Goal: Information Seeking & Learning: Understand process/instructions

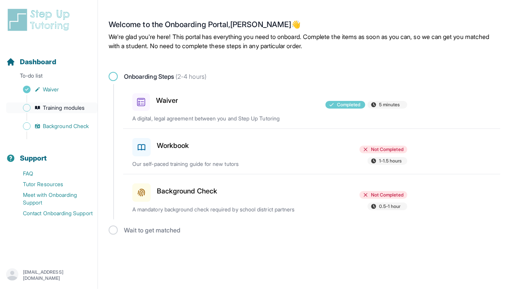
click at [65, 107] on span "Training modules" at bounding box center [64, 108] width 42 height 8
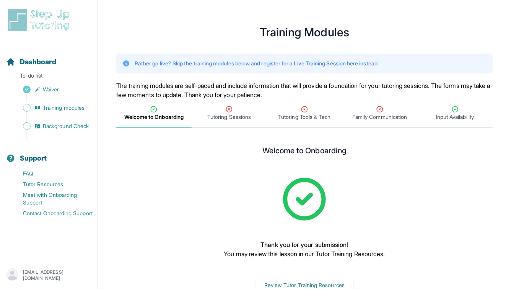
scroll to position [23, 0]
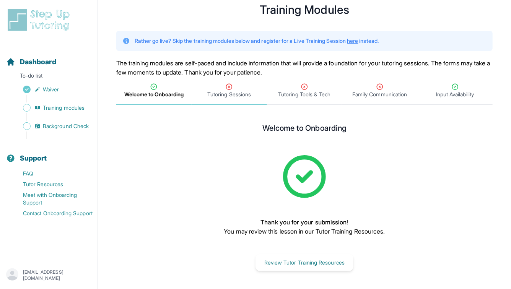
click at [229, 85] on icon "Tabs" at bounding box center [229, 87] width 8 height 8
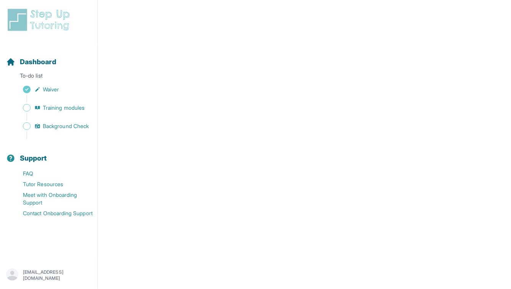
scroll to position [304, 0]
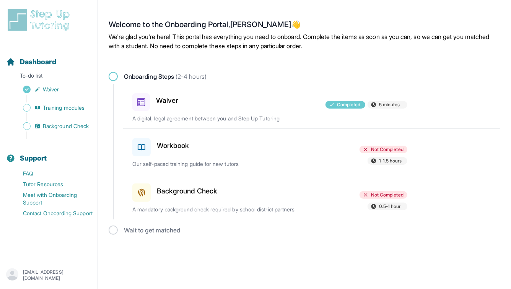
click at [157, 142] on h3 "Workbook" at bounding box center [173, 145] width 33 height 11
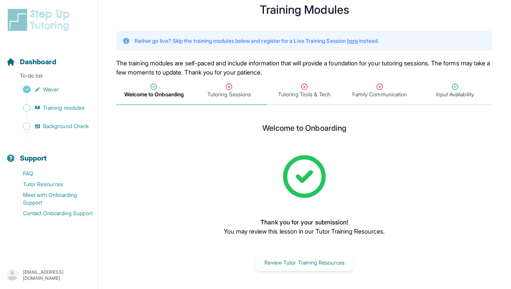
click at [226, 94] on span "Tutoring Sessions" at bounding box center [229, 95] width 44 height 8
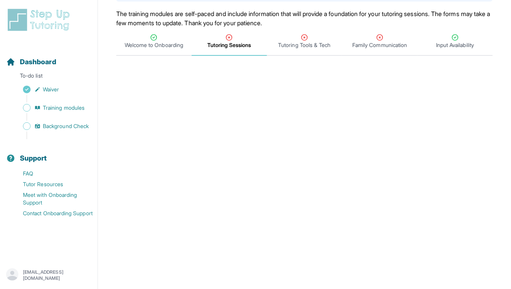
scroll to position [63, 0]
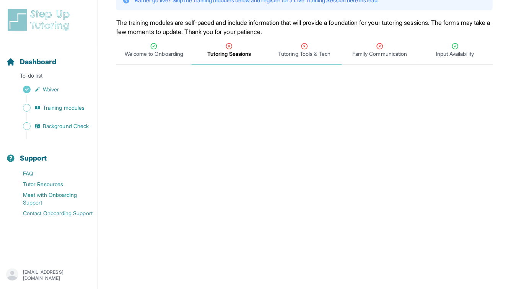
click at [315, 54] on span "Tutoring Tools & Tech" at bounding box center [304, 54] width 52 height 8
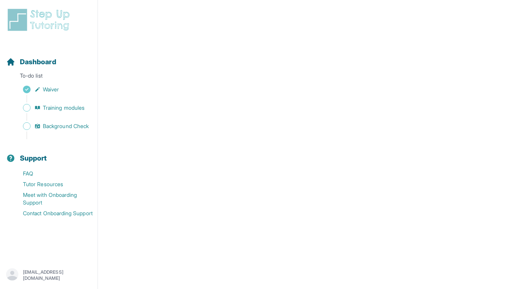
scroll to position [0, 0]
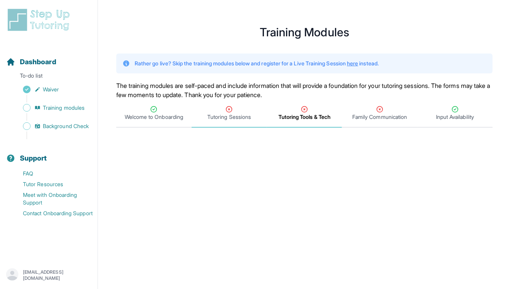
click at [237, 108] on div "Tutoring Sessions" at bounding box center [229, 113] width 72 height 15
click at [314, 114] on span "Tutoring Tools & Tech" at bounding box center [304, 117] width 52 height 8
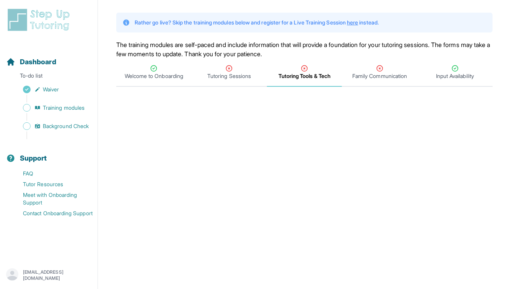
scroll to position [59, 0]
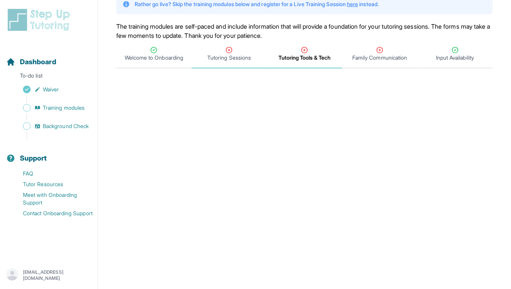
click at [237, 46] on div "Tutoring Sessions" at bounding box center [229, 53] width 72 height 15
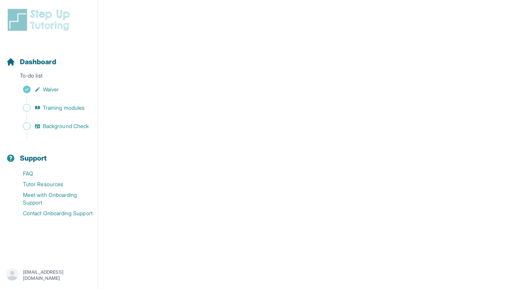
scroll to position [0, 0]
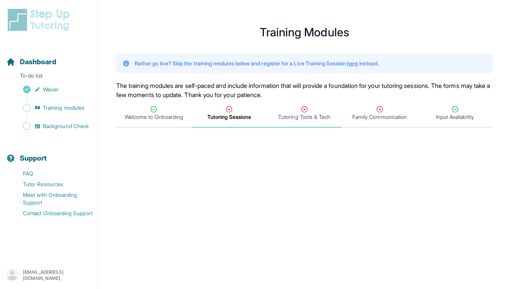
click at [294, 111] on div "Tutoring Tools & Tech" at bounding box center [304, 113] width 72 height 15
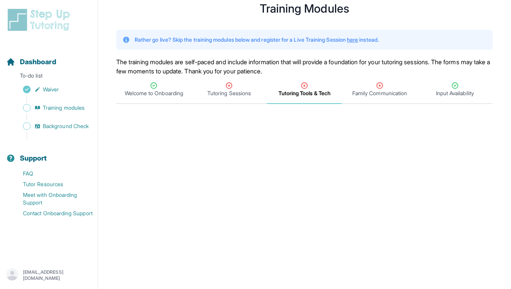
scroll to position [19, 0]
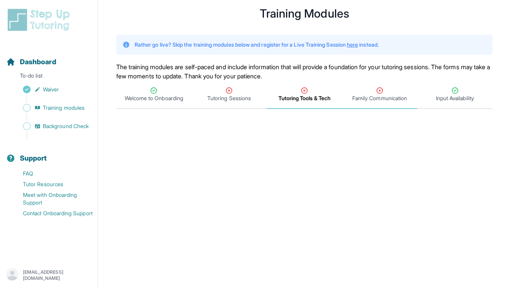
click at [378, 94] on span "Family Communication" at bounding box center [379, 98] width 55 height 8
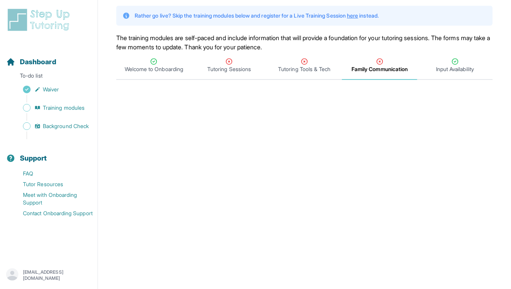
scroll to position [50, 0]
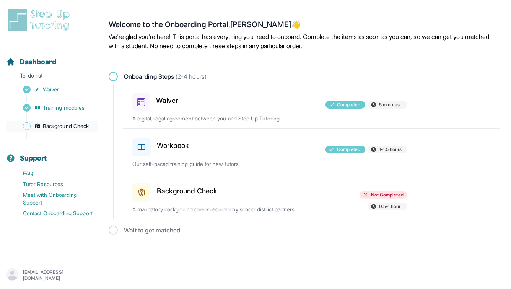
click at [63, 129] on span "Background Check" at bounding box center [66, 126] width 46 height 8
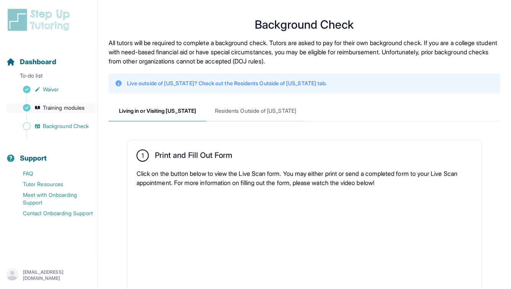
click at [57, 107] on span "Training modules" at bounding box center [64, 108] width 42 height 8
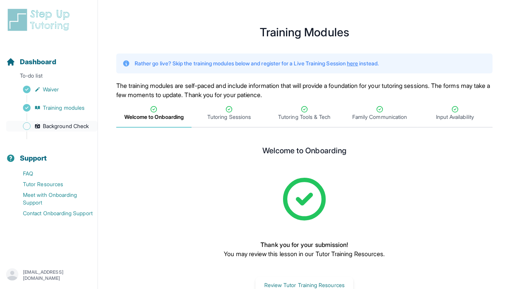
click at [69, 125] on span "Background Check" at bounding box center [66, 126] width 46 height 8
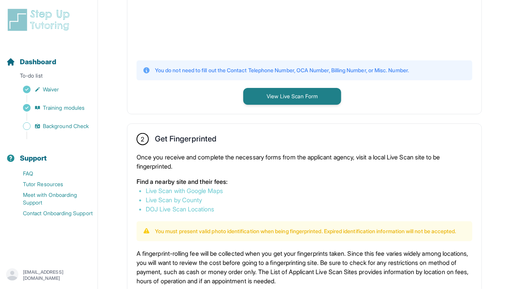
scroll to position [263, 0]
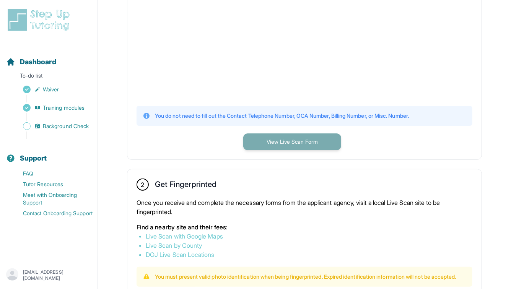
click at [311, 145] on button "View Live Scan Form" at bounding box center [292, 141] width 98 height 17
